Goal: Task Accomplishment & Management: Manage account settings

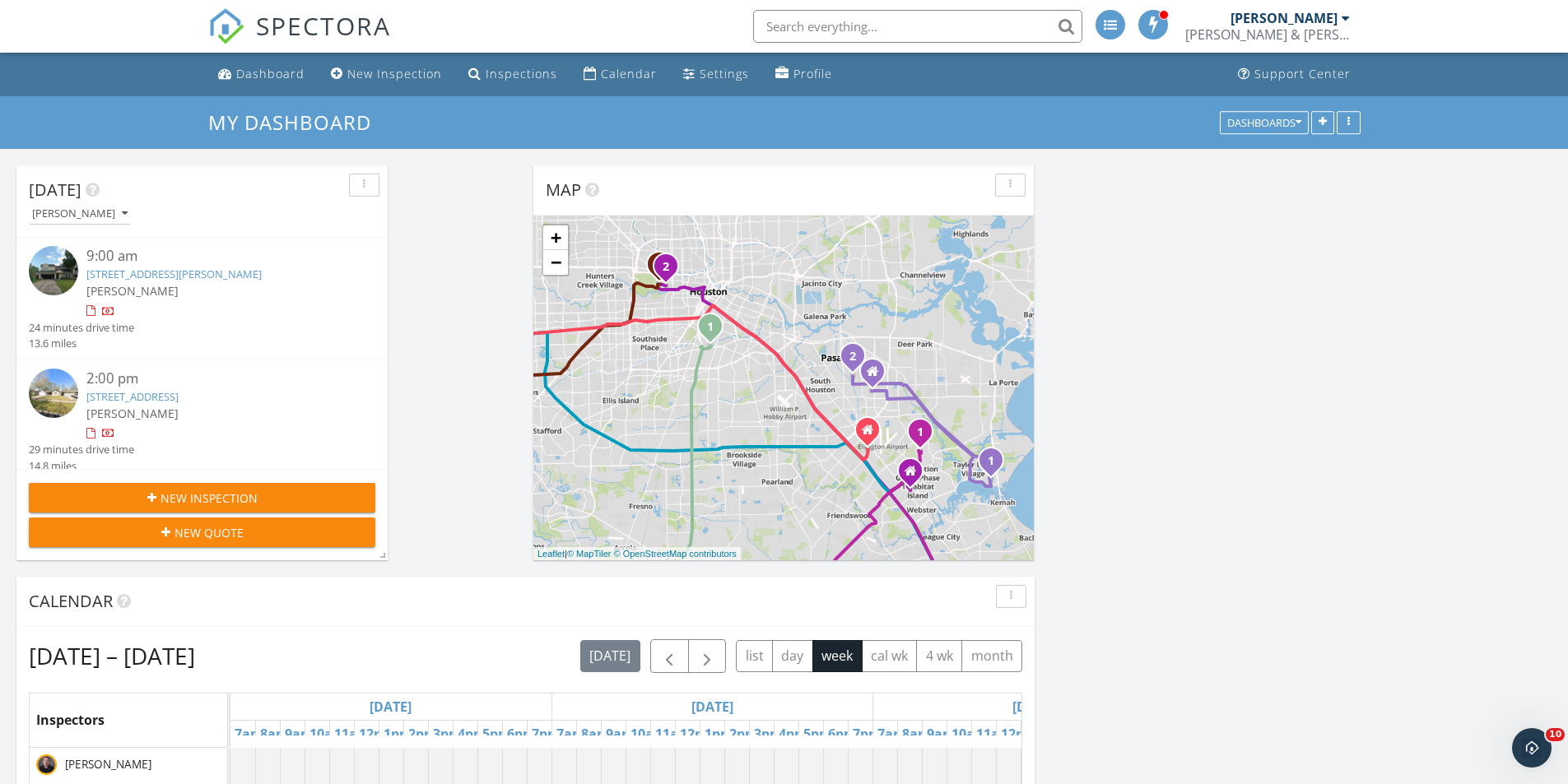
click at [178, 389] on link "1111 Camden Rd, Pasadena, TX 77502" at bounding box center [132, 396] width 93 height 15
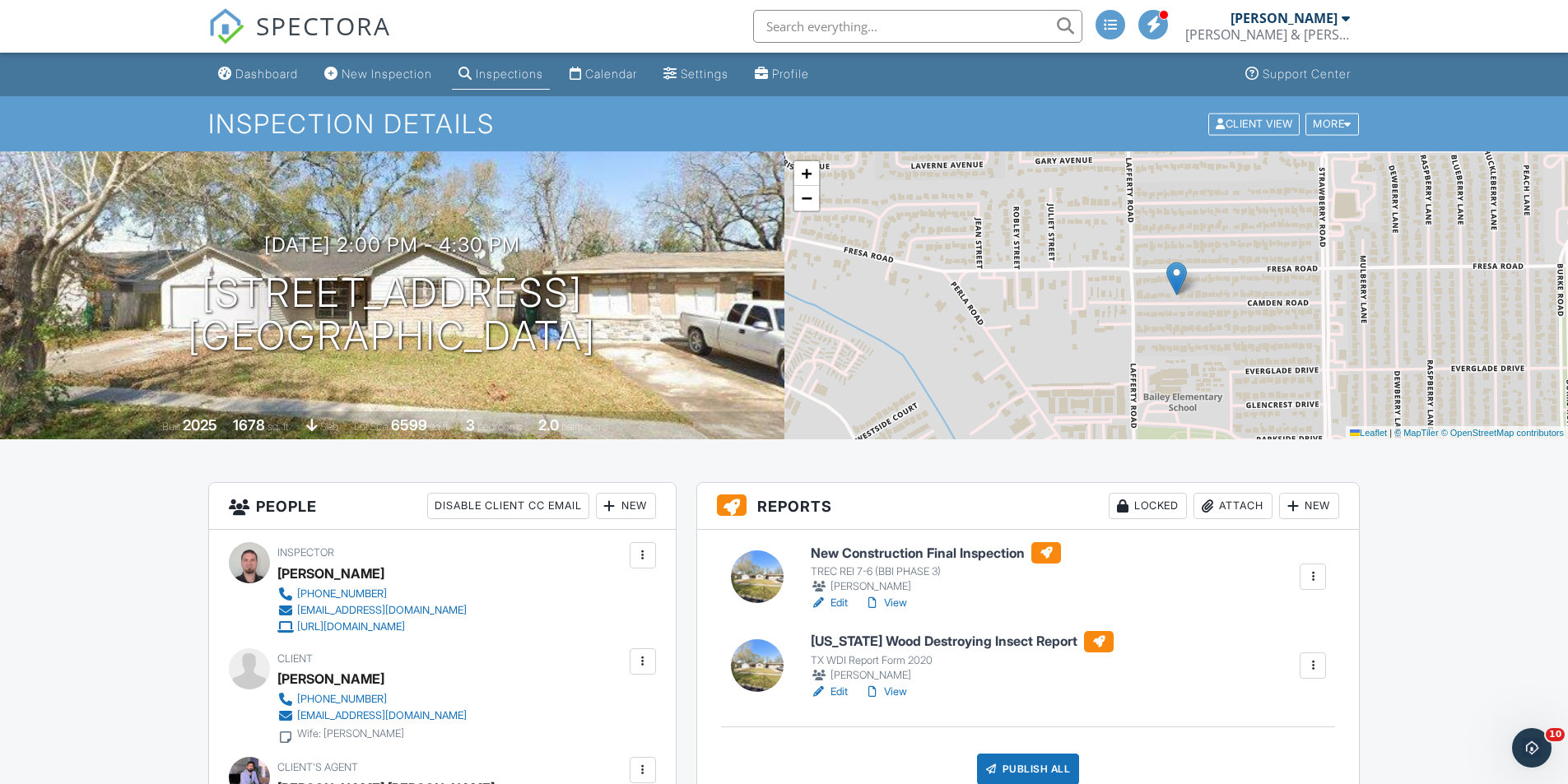
click at [1290, 31] on div "[PERSON_NAME] & [PERSON_NAME] Inspections" at bounding box center [1268, 34] width 164 height 16
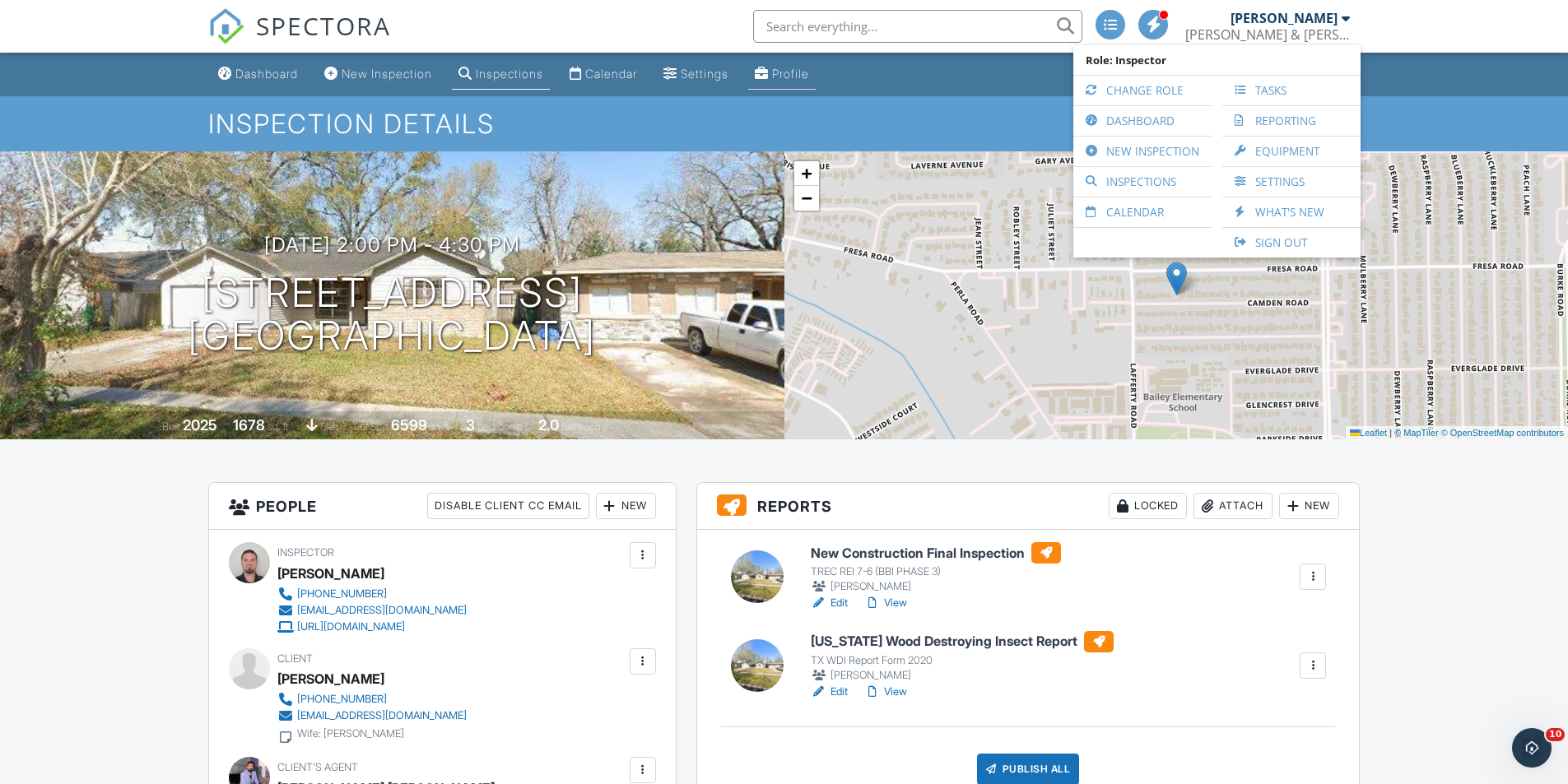
click at [795, 75] on div "Profile" at bounding box center [790, 74] width 37 height 14
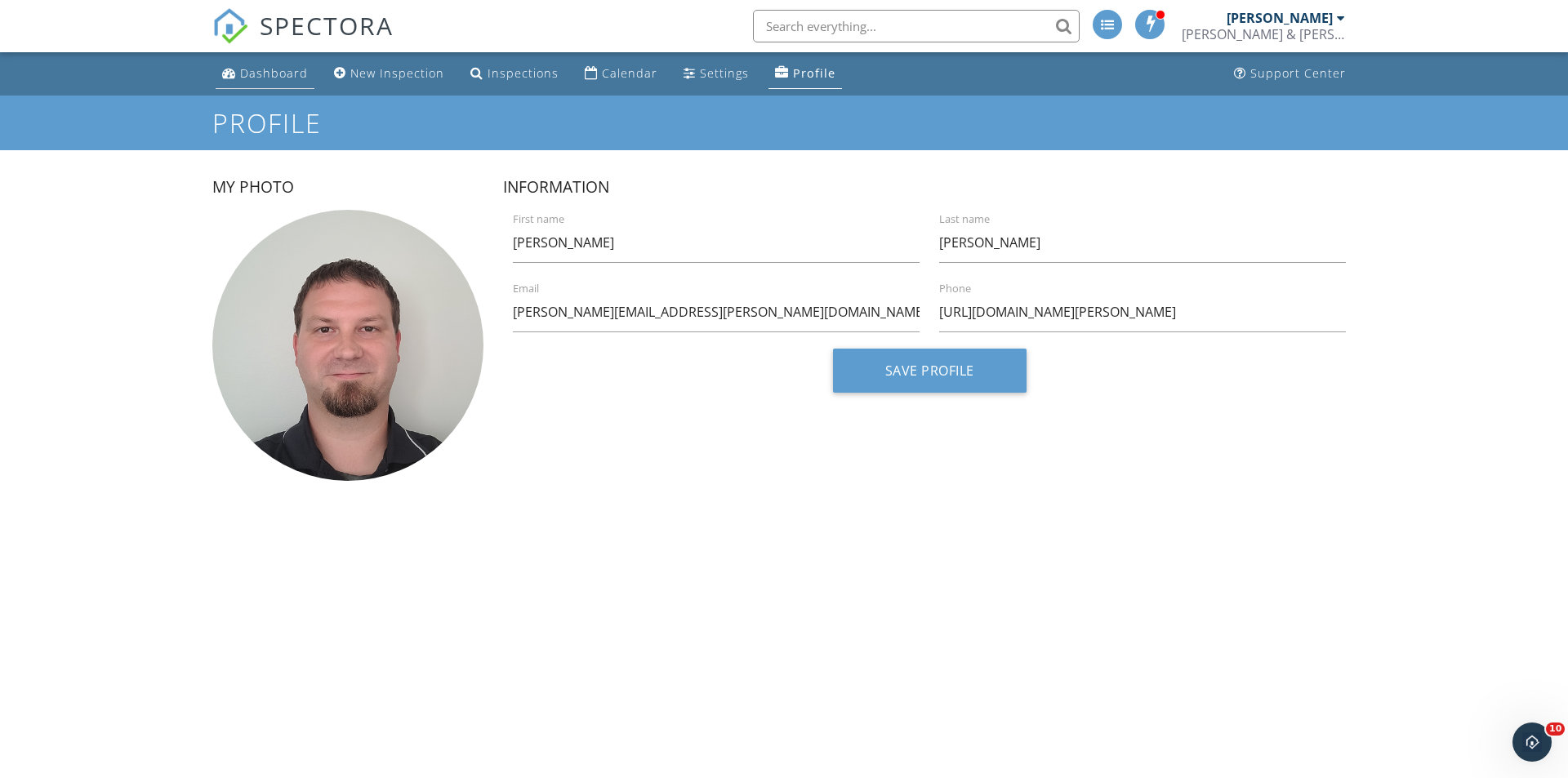
click at [286, 67] on div "Dashboard" at bounding box center [274, 73] width 68 height 15
